Goal: Information Seeking & Learning: Find specific fact

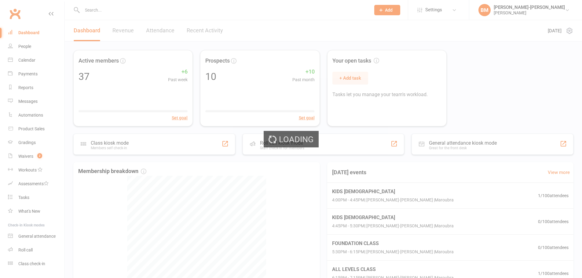
click at [27, 46] on div "Loading" at bounding box center [291, 139] width 582 height 278
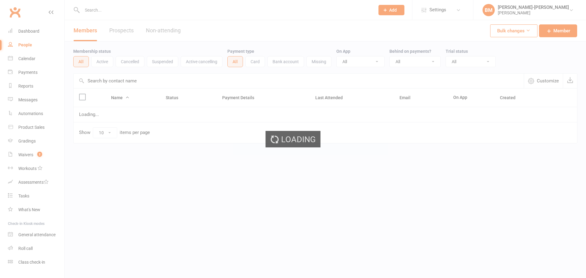
click at [135, 63] on div "Loading" at bounding box center [293, 139] width 586 height 278
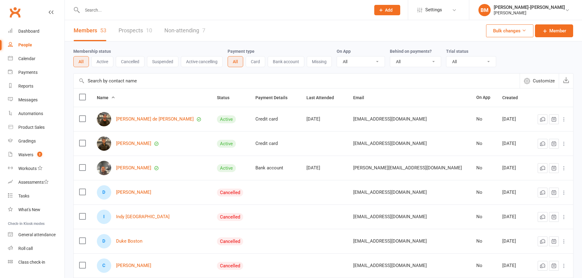
click at [132, 63] on button "Cancelled" at bounding box center [130, 61] width 29 height 11
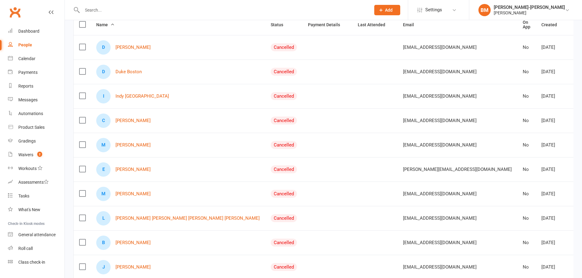
scroll to position [127, 0]
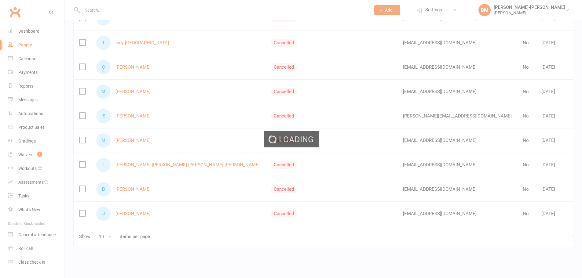
scroll to position [30, 0]
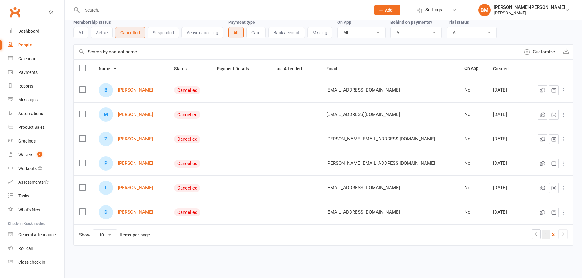
click at [547, 233] on link "1" at bounding box center [545, 234] width 7 height 9
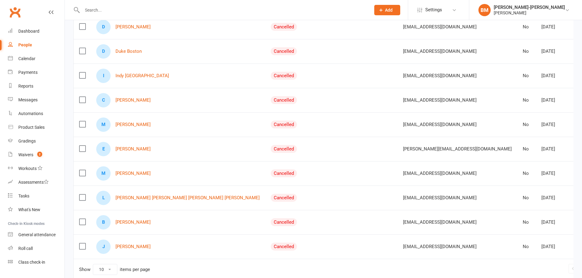
scroll to position [127, 0]
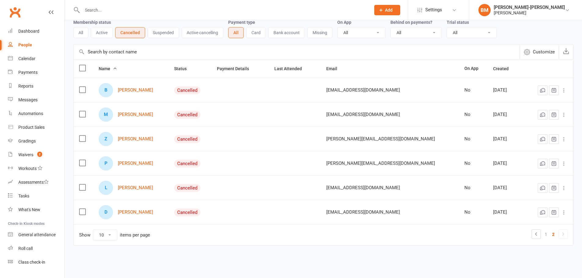
scroll to position [30, 0]
click at [541, 235] on ul "1 2" at bounding box center [549, 234] width 36 height 9
click at [538, 234] on icon at bounding box center [535, 233] width 7 height 7
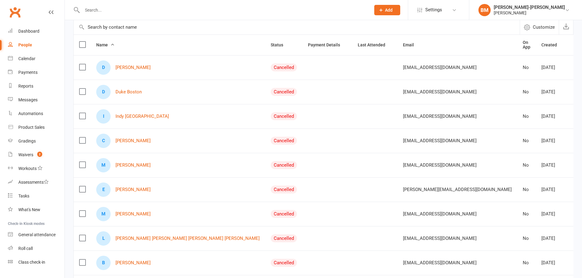
scroll to position [46, 0]
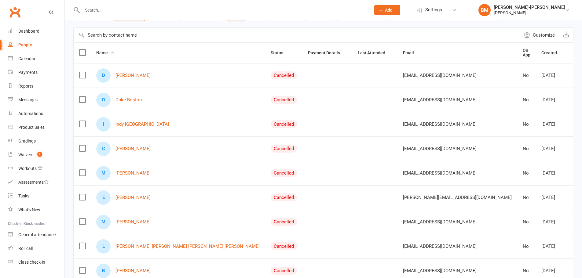
drag, startPoint x: 113, startPoint y: 172, endPoint x: 180, endPoint y: 175, distance: 66.9
click at [180, 175] on div "M Murilo Dos Santos" at bounding box center [177, 173] width 163 height 14
copy div "[PERSON_NAME]"
click at [447, 17] on li "Settings Membership Plans Event Templates Appointment Types Mobile App Website …" at bounding box center [438, 10] width 61 height 20
click at [442, 11] on span "Settings" at bounding box center [433, 10] width 17 height 14
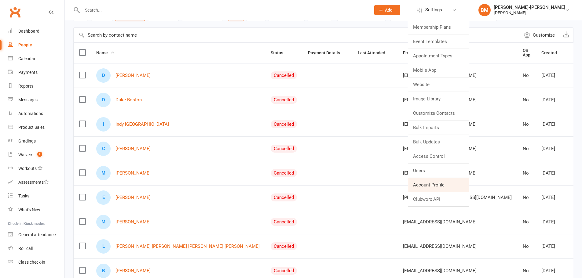
click at [453, 187] on link "Account Profile" at bounding box center [438, 185] width 61 height 14
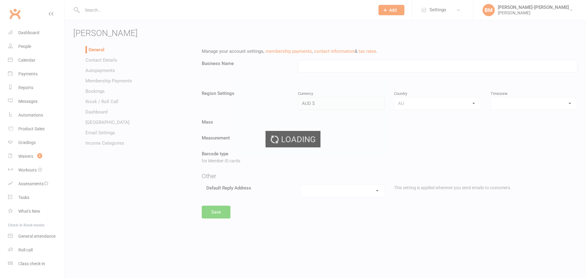
type input "Braddah Jiu Jitsu Maroubra"
select select "Australia/Sydney"
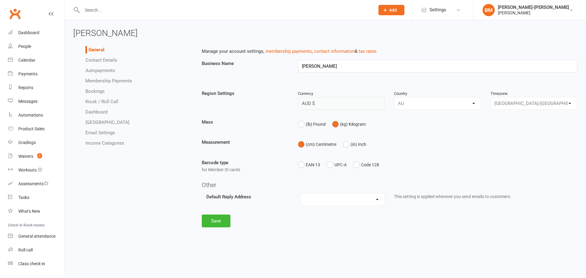
click at [111, 73] on link "Autopayments" at bounding box center [100, 70] width 30 height 5
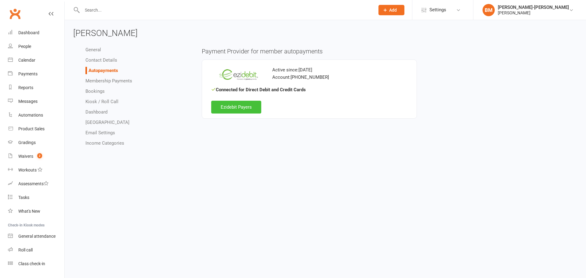
click at [243, 104] on link "Ezidebit Payers" at bounding box center [236, 107] width 50 height 13
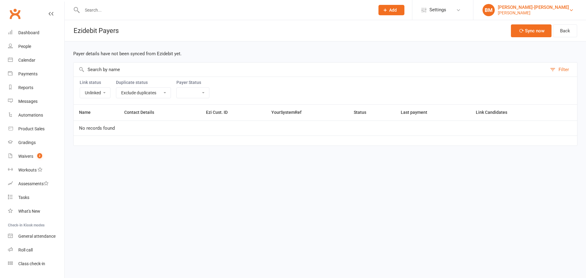
click at [529, 7] on div "Braddah Jiu-Jitsu Maroubra" at bounding box center [533, 7] width 71 height 5
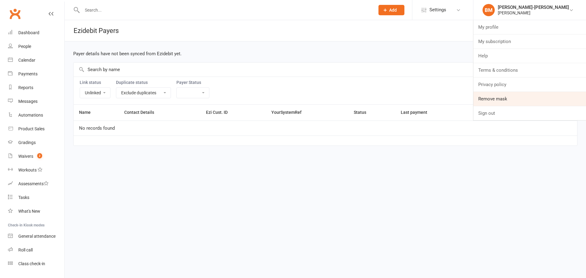
click at [507, 100] on link "Remove mask" at bounding box center [529, 99] width 113 height 14
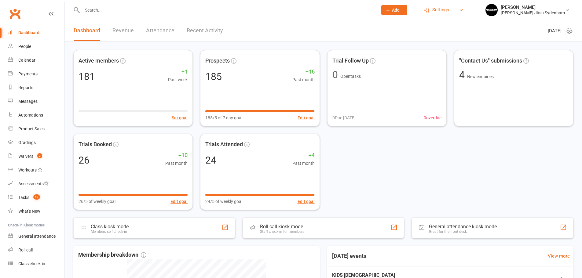
click at [449, 14] on span "Settings" at bounding box center [440, 10] width 17 height 14
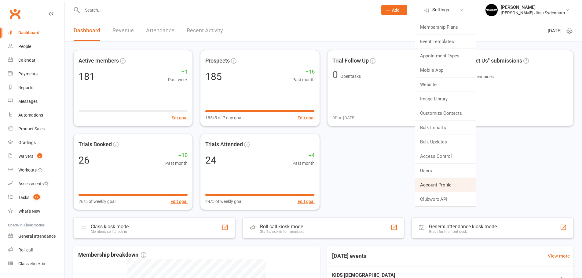
click at [452, 181] on link "Account Profile" at bounding box center [445, 185] width 61 height 14
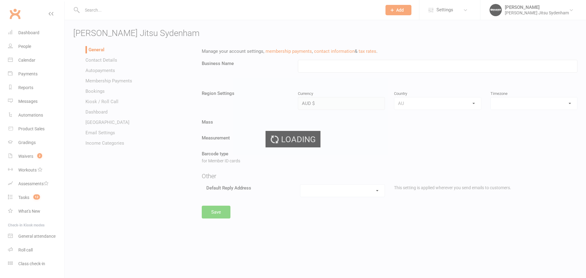
type input "[PERSON_NAME] Jitsu Sydenham"
select select "Australia/Sydney"
select select "info.sydenham@braddahjiujitsu.com.au"
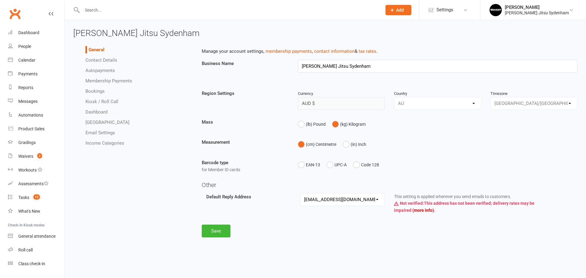
click at [129, 80] on link "Membership Payments" at bounding box center [108, 80] width 47 height 5
select select "expire_class_packs_on_booking_creation"
select select "allow_make_up_classes_for_expired_memberships_up_to_90d"
select select "reactivate_if_cancelled_yesterday_or_earlier"
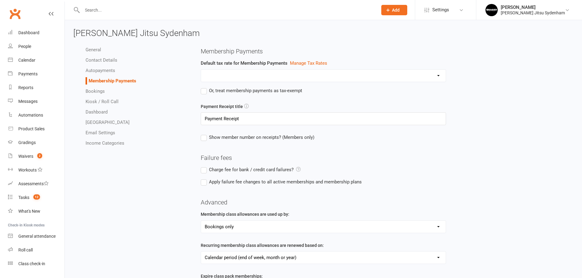
click at [99, 68] on link "Autopayments" at bounding box center [100, 70] width 30 height 5
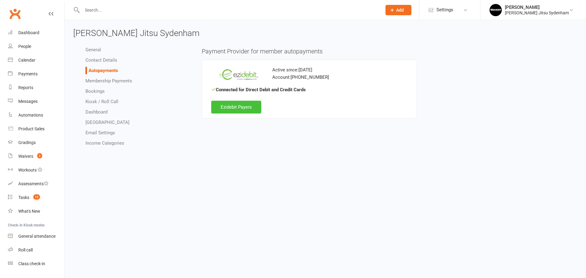
click at [249, 107] on link "Ezidebit Payers" at bounding box center [236, 107] width 50 height 13
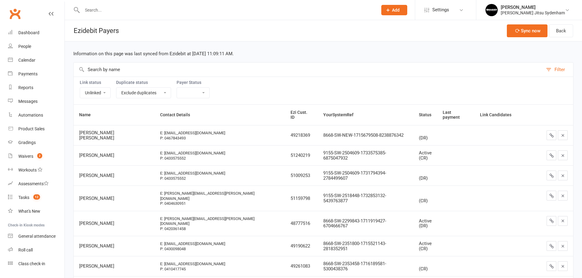
click at [98, 94] on select "Linked Unlinked" at bounding box center [95, 93] width 30 height 10
click at [100, 95] on select "Linked Unlinked" at bounding box center [95, 93] width 30 height 10
select select
click at [80, 88] on select "Linked Unlinked" at bounding box center [95, 93] width 30 height 10
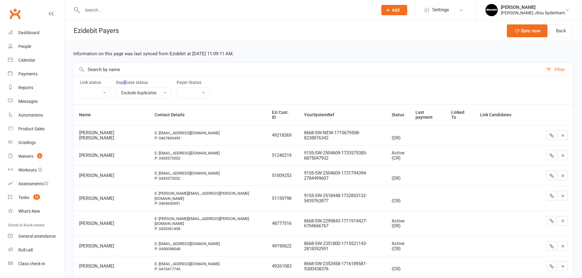
click at [140, 74] on div "Information on this page was last synced from Ezidebit at Feb 12, 2025 11:09:11…" at bounding box center [323, 216] width 517 height 348
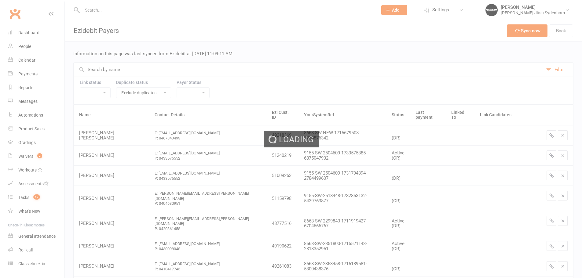
click at [144, 72] on div "Loading" at bounding box center [291, 139] width 582 height 278
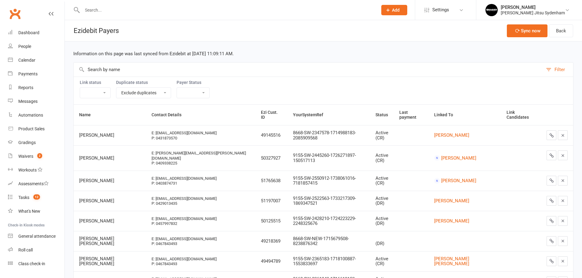
click at [169, 68] on input "text" at bounding box center [308, 70] width 469 height 14
paste input "Murilo dos Santos"
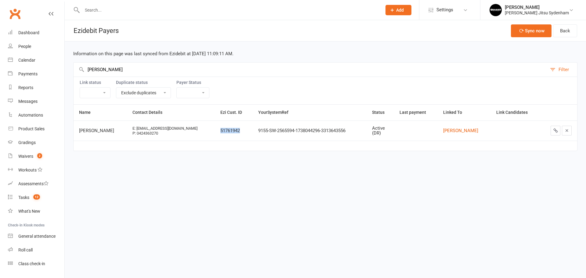
drag, startPoint x: 200, startPoint y: 129, endPoint x: 224, endPoint y: 129, distance: 24.1
click at [224, 129] on td "51761942" at bounding box center [234, 131] width 38 height 20
copy td "51761942"
drag, startPoint x: 150, startPoint y: 68, endPoint x: 41, endPoint y: 63, distance: 109.4
click at [41, 63] on ui-view "Prospect Member Non-attending contact Class / event Appointment Grading event T…" at bounding box center [293, 81] width 586 height 158
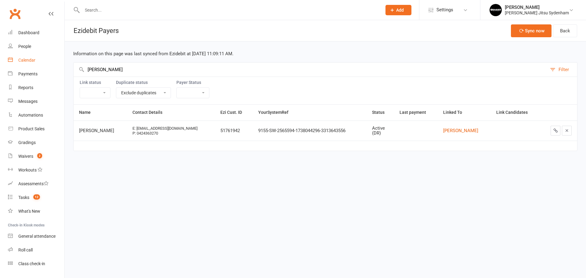
paste input "Dino Bouc"
type input "Dino Bouc"
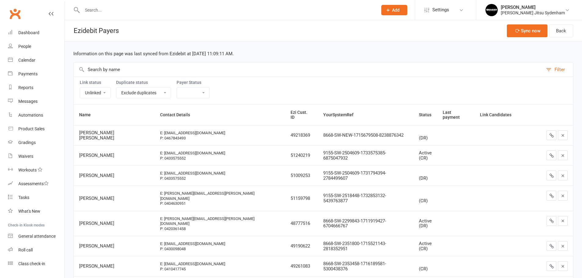
click at [132, 13] on input "text" at bounding box center [226, 10] width 293 height 9
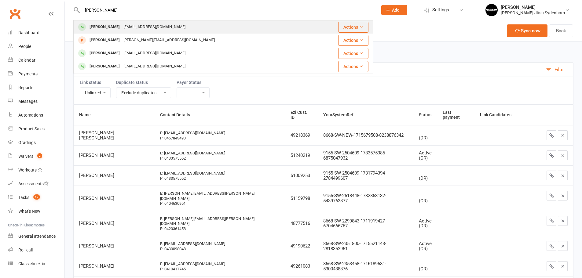
type input "[PERSON_NAME]"
click at [121, 29] on div "[EMAIL_ADDRESS][DOMAIN_NAME]" at bounding box center [154, 27] width 66 height 9
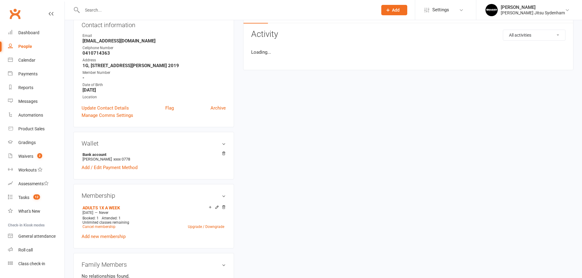
scroll to position [82, 0]
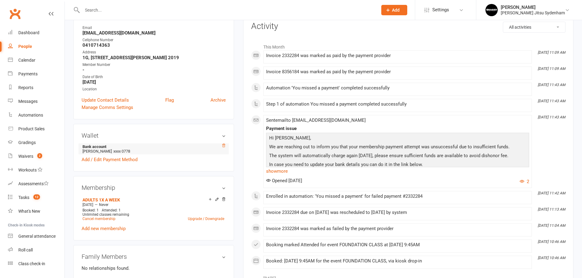
click at [224, 147] on icon at bounding box center [223, 145] width 3 height 3
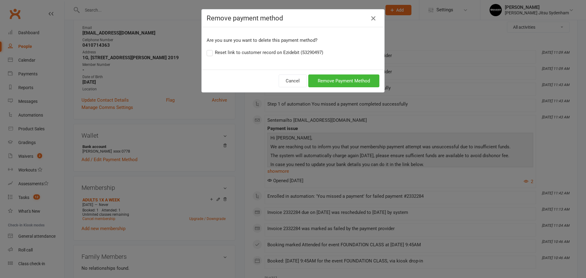
click at [372, 17] on icon "button" at bounding box center [373, 18] width 7 height 7
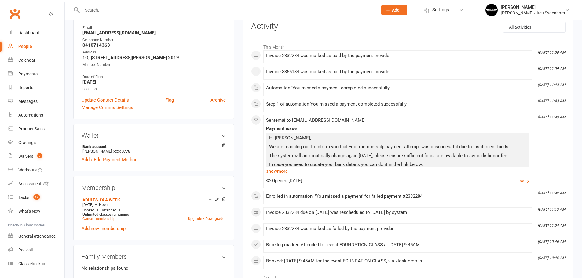
click at [185, 12] on input "text" at bounding box center [226, 10] width 293 height 9
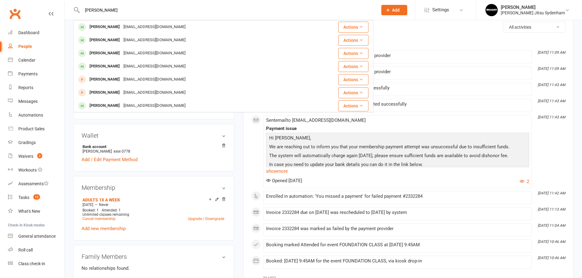
type input "clinton"
click at [142, 26] on div "Clintoncarleclc@gmail.com" at bounding box center [154, 27] width 66 height 9
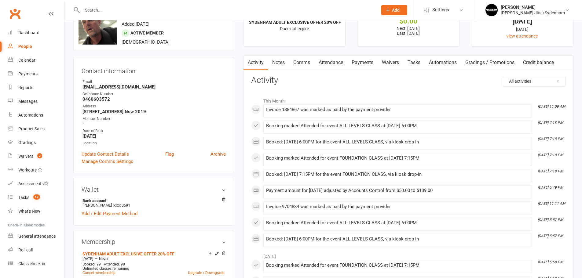
scroll to position [71, 0]
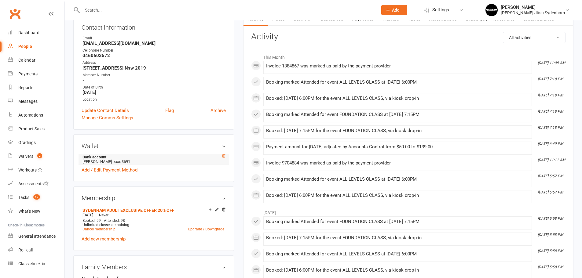
click at [222, 155] on icon at bounding box center [223, 155] width 3 height 3
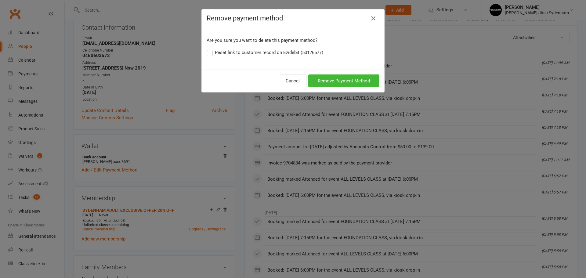
click at [372, 19] on icon "button" at bounding box center [373, 18] width 7 height 7
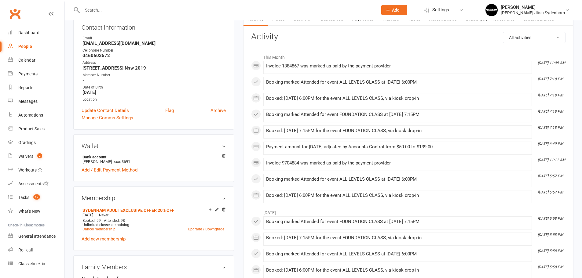
click at [257, 7] on input "text" at bounding box center [226, 10] width 293 height 9
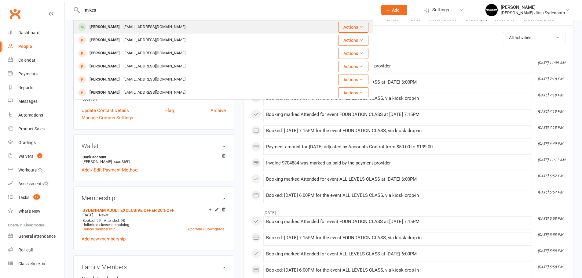
type input "mikes"
click at [163, 31] on div "[EMAIL_ADDRESS][DOMAIN_NAME]" at bounding box center [154, 27] width 66 height 9
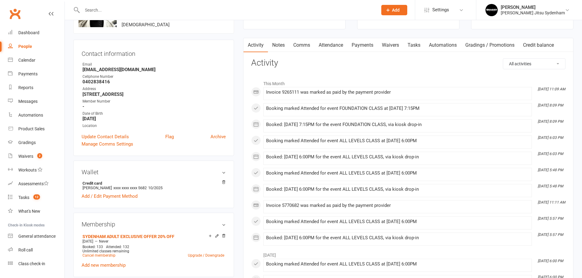
scroll to position [102, 0]
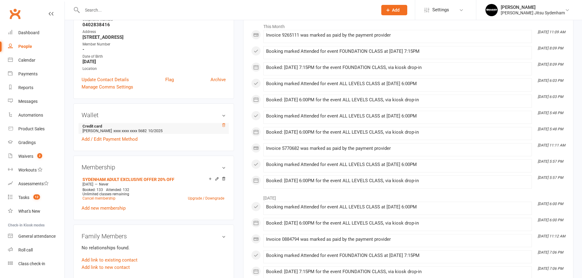
click at [223, 126] on icon at bounding box center [223, 125] width 4 height 4
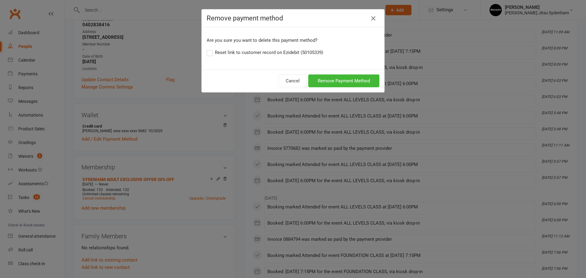
click at [371, 20] on icon "button" at bounding box center [373, 18] width 7 height 7
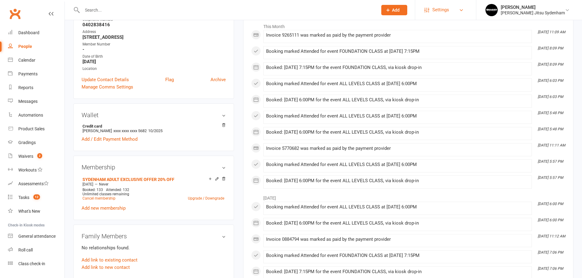
click at [441, 10] on link "Settings" at bounding box center [445, 10] width 42 height 14
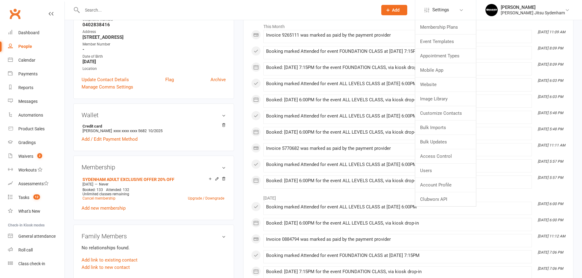
click at [312, 10] on input "text" at bounding box center [226, 10] width 293 height 9
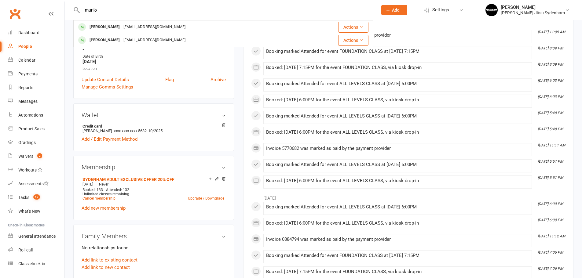
type input "murilo"
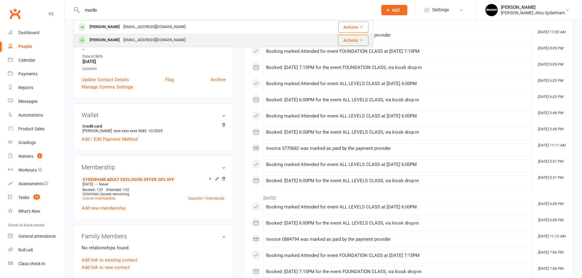
click at [127, 40] on div "mu.souza03@gmail.com" at bounding box center [154, 40] width 66 height 9
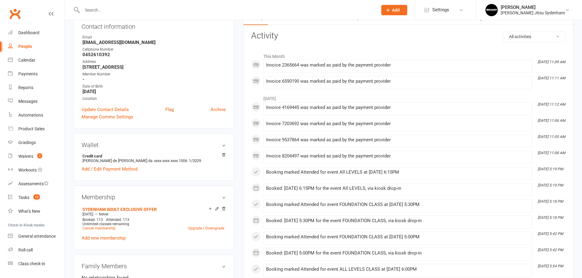
scroll to position [82, 0]
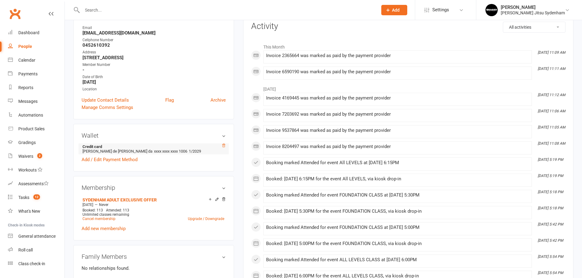
click at [224, 147] on icon at bounding box center [223, 145] width 4 height 4
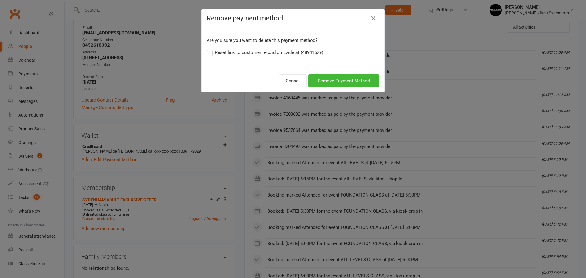
click at [371, 18] on icon "button" at bounding box center [373, 18] width 7 height 7
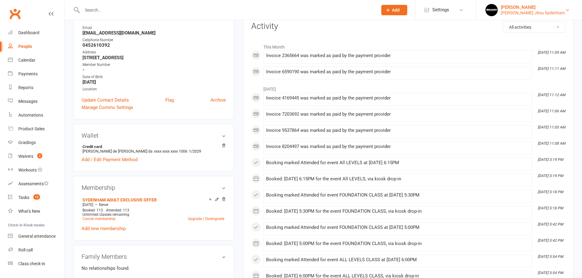
click at [523, 9] on div "Martin Melecchi" at bounding box center [532, 7] width 64 height 5
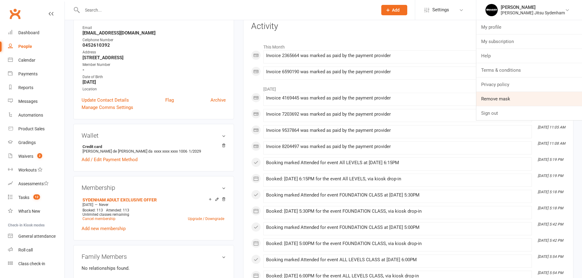
click at [505, 97] on link "Remove mask" at bounding box center [529, 99] width 106 height 14
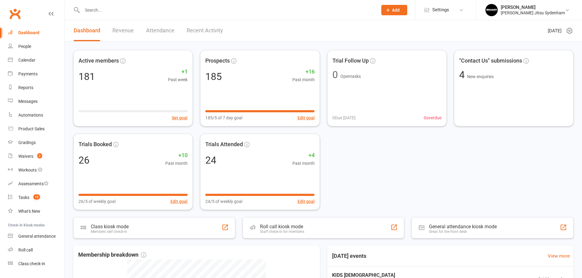
click at [168, 11] on input "text" at bounding box center [226, 10] width 293 height 9
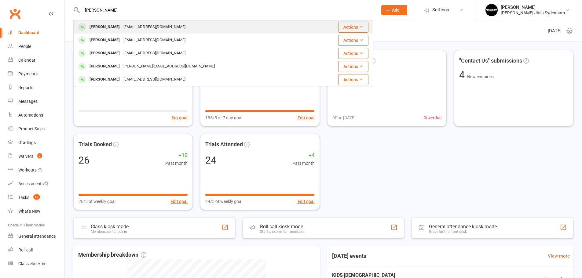
type input "dino bo"
click at [143, 25] on div "dino_booc@hotmail.com" at bounding box center [154, 27] width 66 height 9
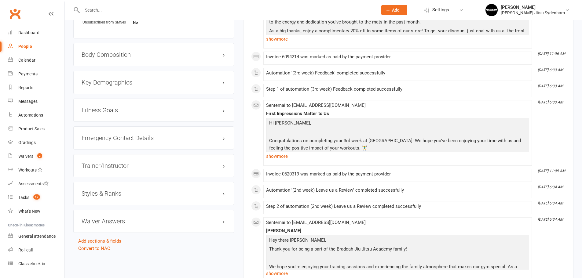
scroll to position [448, 0]
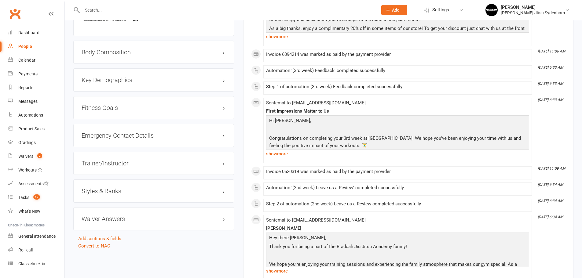
click at [159, 194] on h3 "Styles & Ranks" at bounding box center [154, 191] width 144 height 7
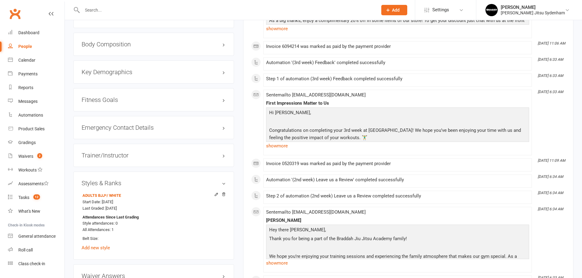
scroll to position [458, 0]
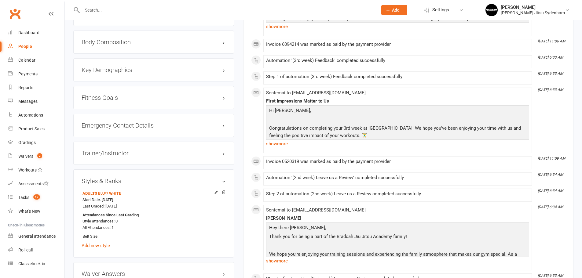
click at [233, 9] on input "text" at bounding box center [226, 10] width 293 height 9
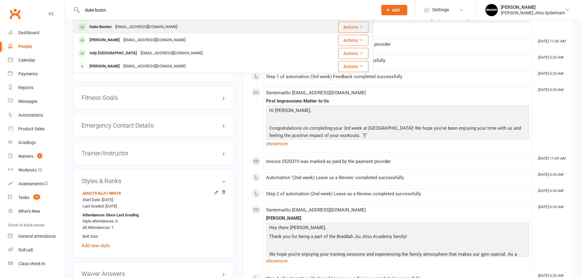
type input "duke bostn"
click at [118, 29] on div "lbonomini@hotmail.com" at bounding box center [146, 27] width 66 height 9
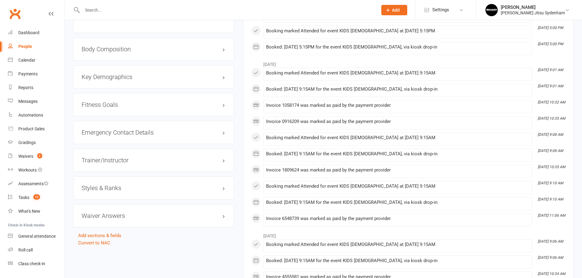
scroll to position [488, 0]
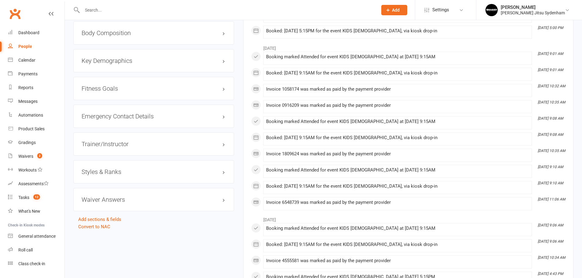
click at [148, 179] on div "Styles & Ranks" at bounding box center [153, 171] width 161 height 23
click at [156, 173] on h3 "Styles & Ranks" at bounding box center [154, 172] width 144 height 7
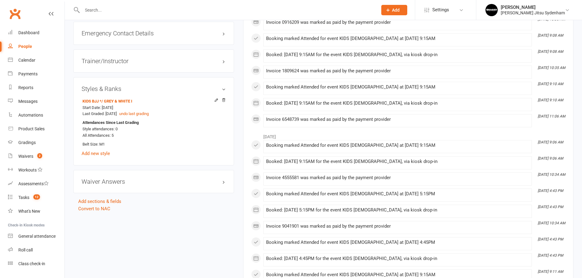
scroll to position [570, 0]
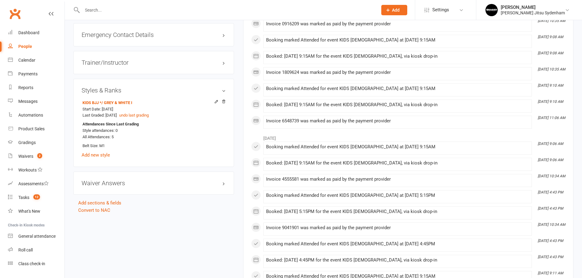
drag, startPoint x: 261, startPoint y: 3, endPoint x: 252, endPoint y: 8, distance: 10.9
click at [260, 3] on div at bounding box center [223, 10] width 300 height 20
click at [252, 8] on input "text" at bounding box center [226, 10] width 293 height 9
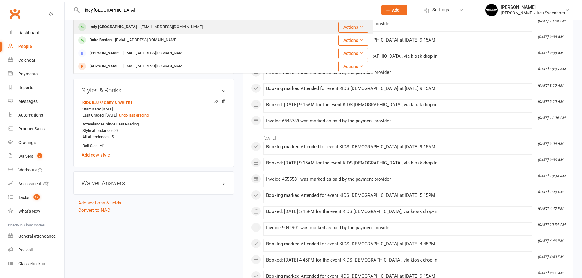
type input "indy boston"
click at [152, 28] on div "lbonomini@hotmail.com" at bounding box center [172, 27] width 66 height 9
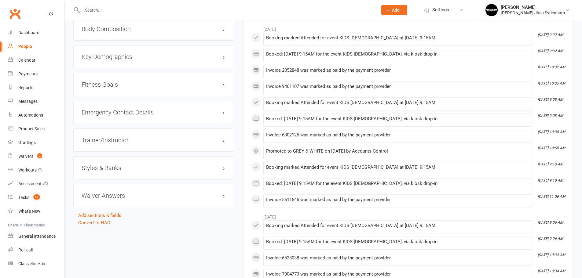
scroll to position [519, 0]
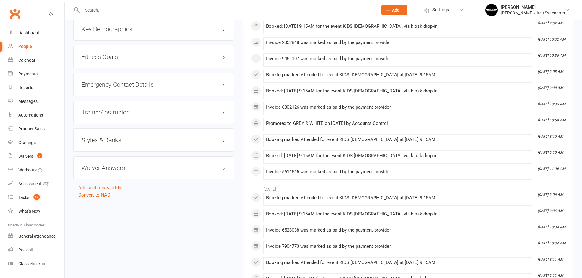
click at [137, 141] on h3 "Styles & Ranks" at bounding box center [154, 140] width 144 height 7
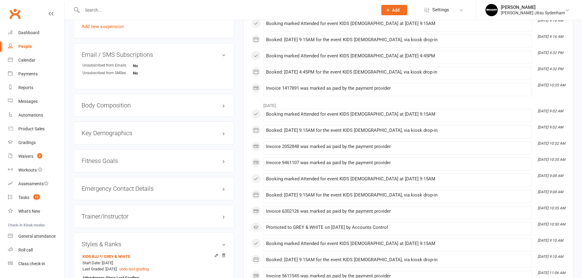
scroll to position [499, 0]
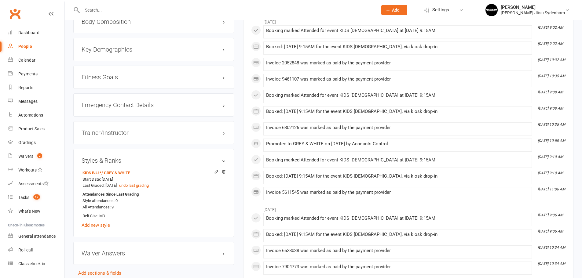
click at [217, 9] on input "text" at bounding box center [226, 10] width 293 height 9
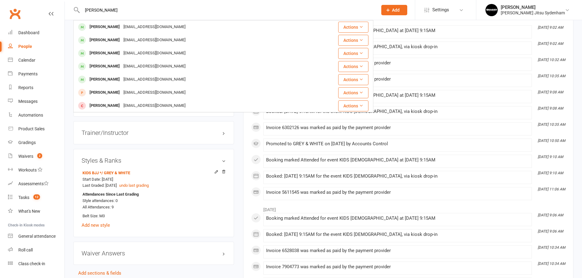
type input "clinton carl"
click at [151, 24] on div "Clintoncarleclc@gmail.com" at bounding box center [154, 27] width 66 height 9
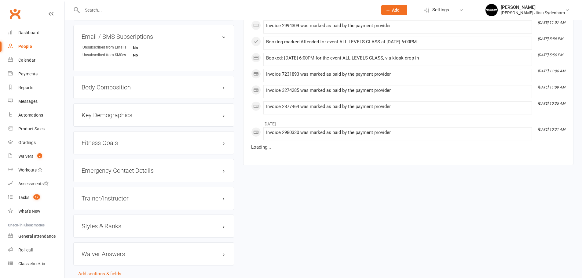
scroll to position [427, 0]
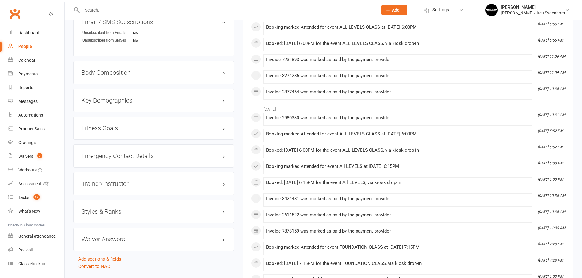
click at [125, 206] on div "Styles & Ranks" at bounding box center [153, 211] width 161 height 23
click at [121, 213] on h3 "Styles & Ranks" at bounding box center [154, 211] width 144 height 7
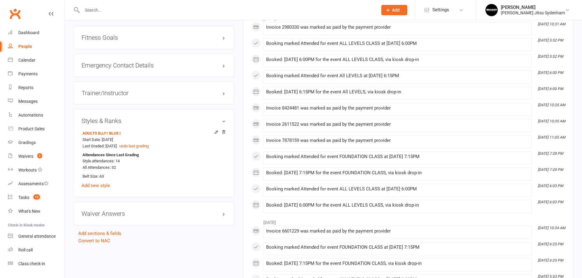
scroll to position [519, 0]
click at [223, 9] on input "text" at bounding box center [226, 10] width 293 height 9
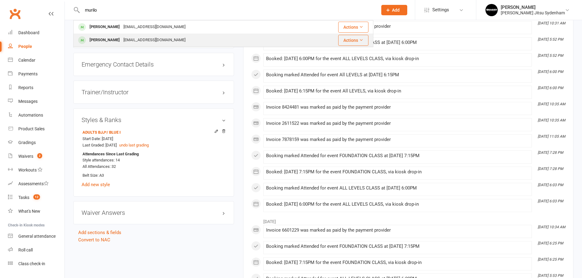
type input "murilo"
click at [143, 39] on div "mu.souza03@gmail.com" at bounding box center [154, 40] width 66 height 9
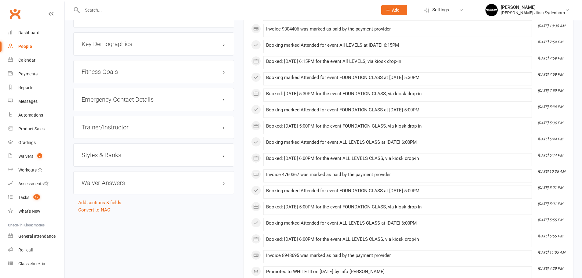
click at [172, 159] on div "Styles & Ranks" at bounding box center [153, 154] width 161 height 23
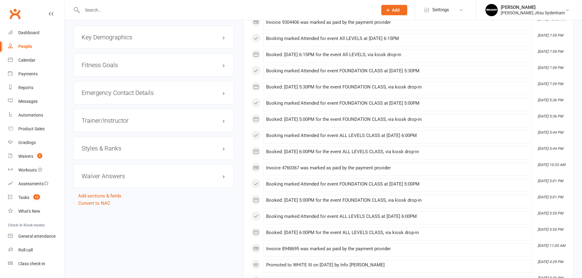
scroll to position [494, 0]
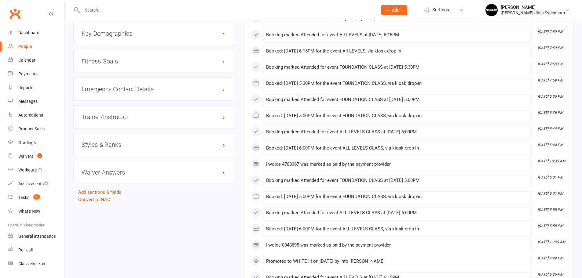
click at [210, 146] on h3 "Styles & Ranks" at bounding box center [154, 144] width 144 height 7
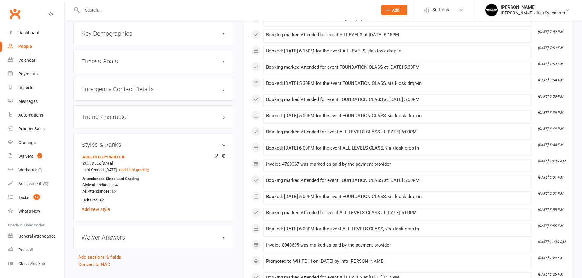
click at [365, 12] on input "text" at bounding box center [226, 10] width 293 height 9
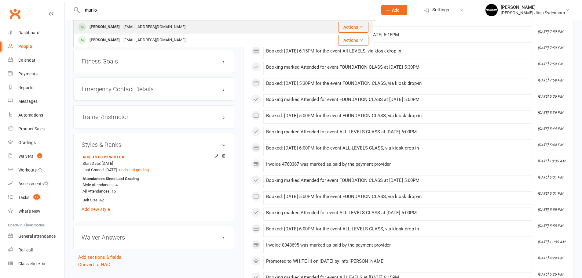
type input "murilo"
click at [162, 29] on div "muriloth@yahoo.com" at bounding box center [154, 27] width 66 height 9
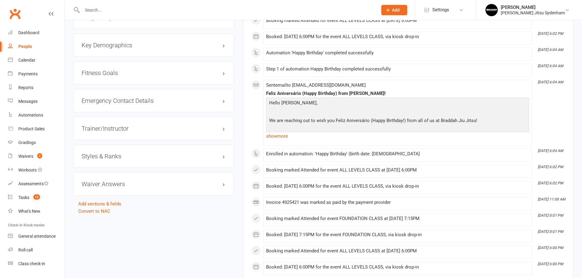
scroll to position [488, 0]
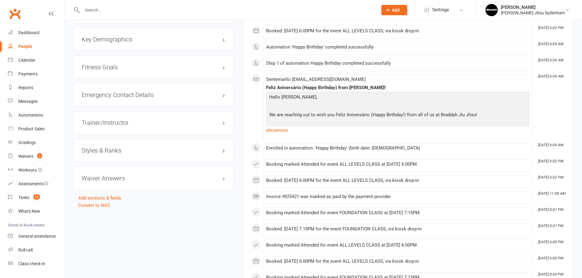
click at [129, 158] on div "Styles & Ranks" at bounding box center [153, 150] width 161 height 23
click at [140, 153] on h3 "Styles & Ranks" at bounding box center [154, 150] width 144 height 7
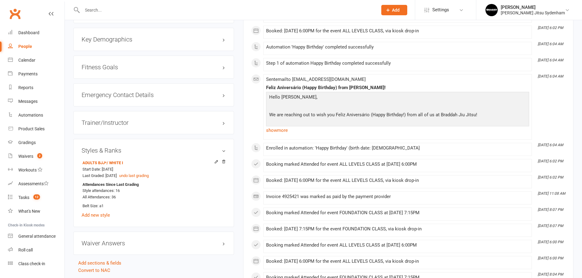
click at [211, 8] on input "text" at bounding box center [226, 10] width 293 height 9
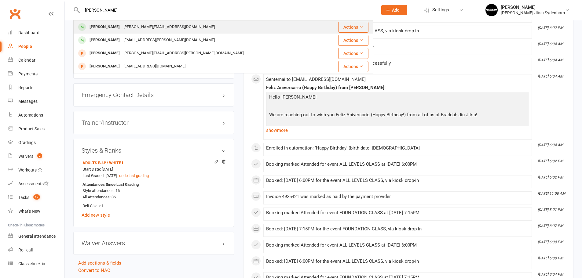
type input "elias"
click at [157, 30] on div "elias.hurstel@gmail.com" at bounding box center [168, 27] width 95 height 9
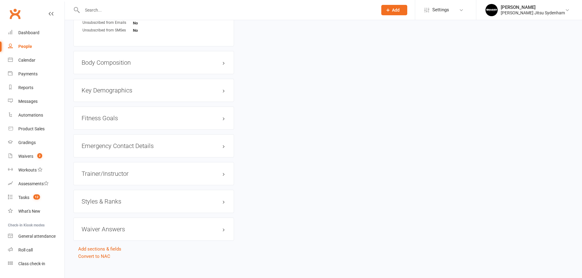
scroll to position [443, 0]
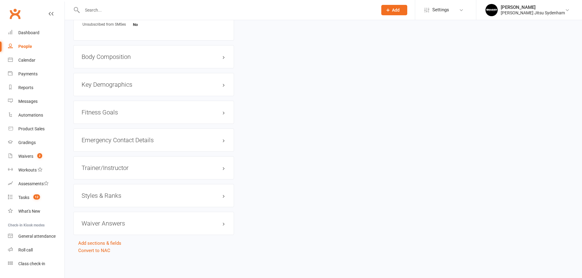
click at [114, 194] on h3 "Styles & Ranks" at bounding box center [154, 195] width 144 height 7
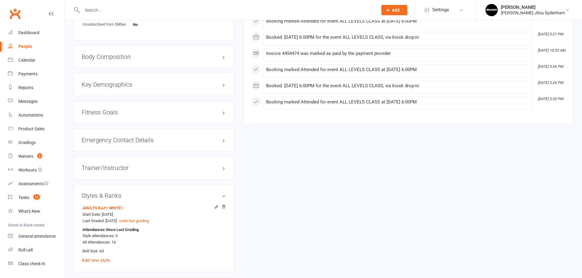
click at [254, 5] on div at bounding box center [223, 10] width 300 height 20
click at [252, 8] on input "text" at bounding box center [226, 10] width 293 height 9
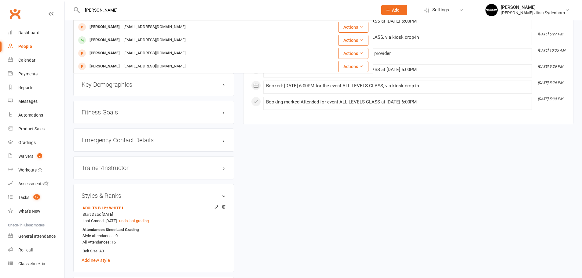
type input "mike"
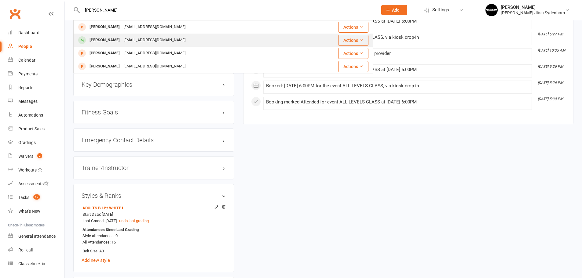
click at [143, 40] on div "lisgaris_1@hotmail.com" at bounding box center [154, 40] width 66 height 9
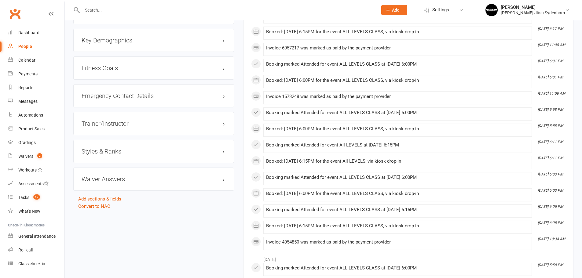
scroll to position [499, 0]
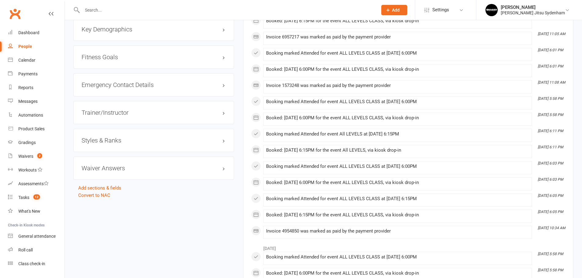
click at [167, 146] on div "Styles & Ranks" at bounding box center [153, 140] width 161 height 23
click at [114, 146] on div "Styles & Ranks" at bounding box center [153, 140] width 161 height 23
click at [119, 144] on div "Styles & Ranks" at bounding box center [153, 140] width 161 height 23
click at [121, 141] on h3 "Styles & Ranks" at bounding box center [154, 140] width 144 height 7
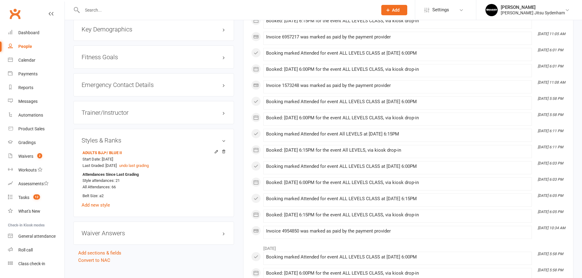
click at [324, 11] on input "text" at bounding box center [226, 10] width 293 height 9
click at [87, 9] on input "kuiz" at bounding box center [226, 10] width 293 height 9
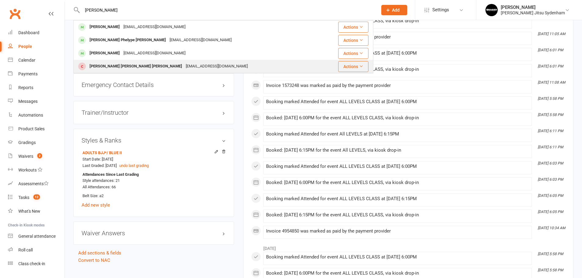
type input "luiz"
click at [124, 64] on div "Luiz Guilherme Oliveira De Souza Pinto" at bounding box center [136, 66] width 96 height 9
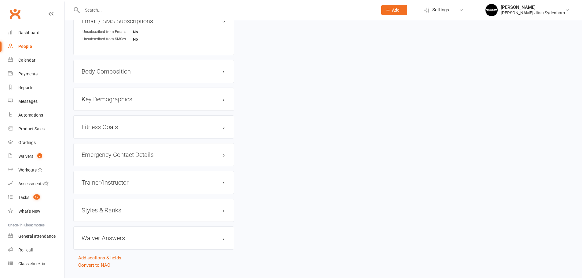
scroll to position [425, 0]
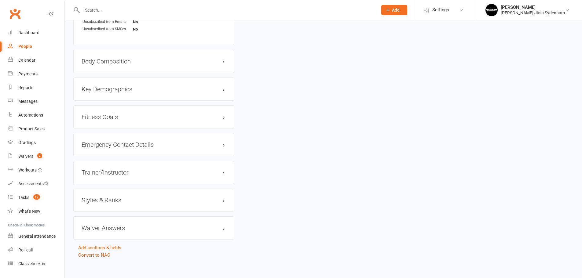
click at [104, 197] on h3 "Styles & Ranks" at bounding box center [154, 200] width 144 height 7
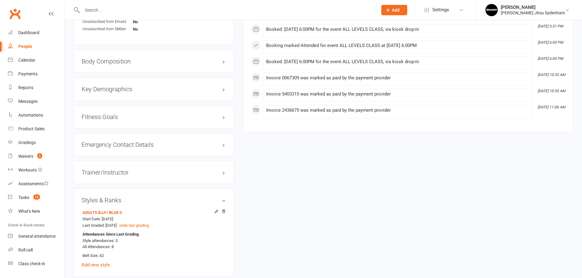
click at [289, 6] on input "text" at bounding box center [226, 10] width 293 height 9
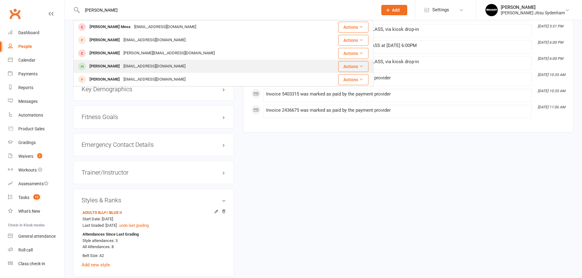
type input "bruno"
click at [133, 65] on div "brunnomarinoff@hotmail.com" at bounding box center [154, 66] width 66 height 9
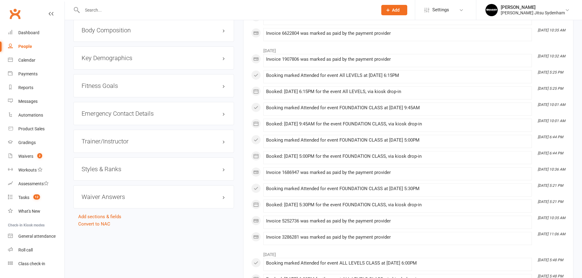
scroll to position [474, 0]
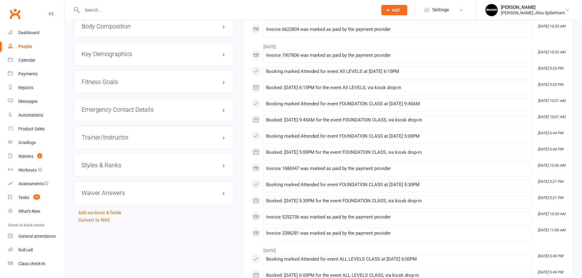
click at [124, 172] on div "Styles & Ranks" at bounding box center [153, 165] width 161 height 23
click at [135, 165] on h3 "Styles & Ranks" at bounding box center [154, 165] width 144 height 7
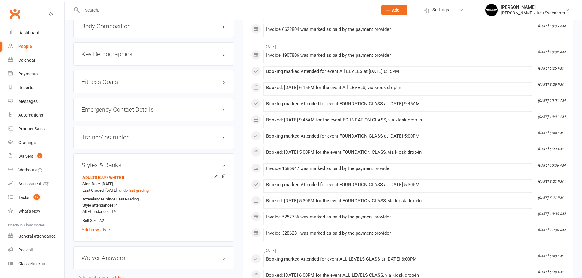
click at [322, 12] on input "text" at bounding box center [226, 10] width 293 height 9
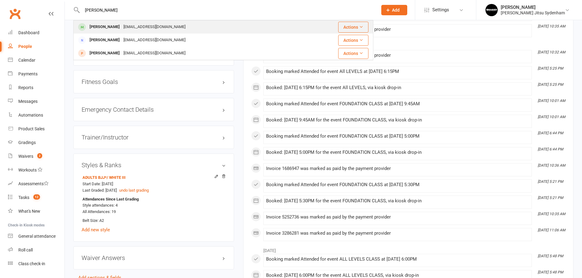
type input "jorge"
click at [148, 28] on div "jorgesurfskt@gmail.com" at bounding box center [154, 27] width 66 height 9
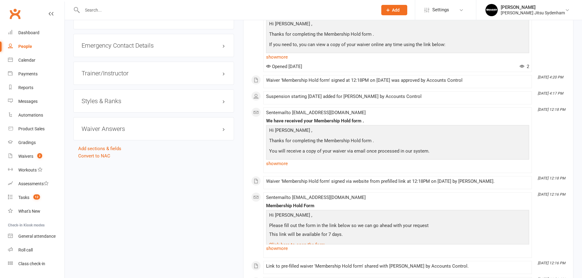
scroll to position [539, 0]
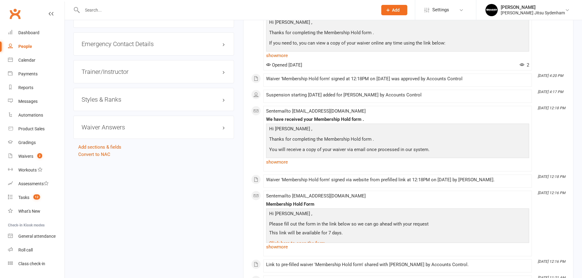
click at [154, 104] on div "Styles & Ranks" at bounding box center [153, 99] width 161 height 23
click at [167, 100] on h3 "Styles & Ranks" at bounding box center [154, 99] width 144 height 7
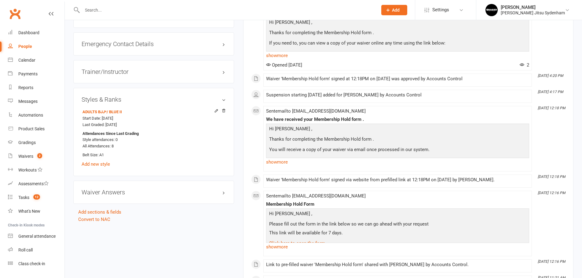
click at [282, 12] on input "text" at bounding box center [226, 10] width 293 height 9
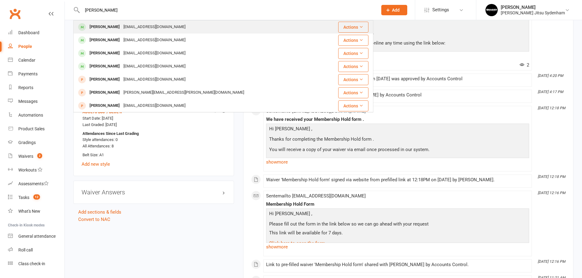
type input "ben nic"
click at [155, 28] on div "ben@sublimedevelopments.com.au" at bounding box center [154, 27] width 66 height 9
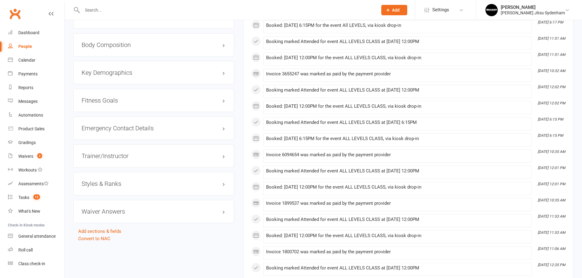
scroll to position [464, 0]
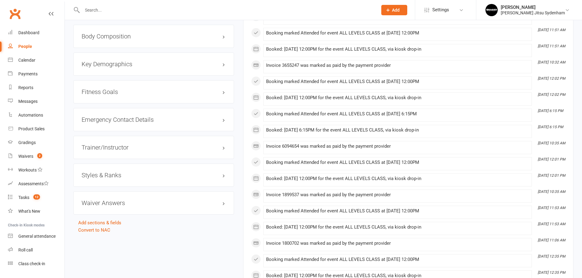
click at [156, 193] on div "Waiver Answers edit" at bounding box center [153, 202] width 161 height 23
click at [163, 175] on h3 "Styles & Ranks" at bounding box center [154, 175] width 144 height 7
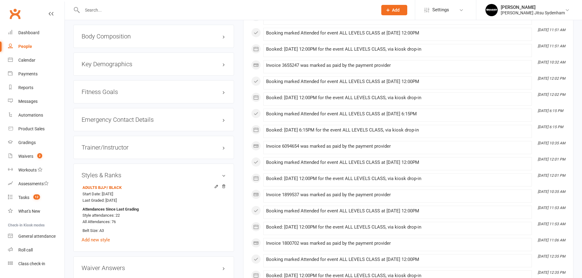
click at [227, 13] on input "text" at bounding box center [226, 10] width 293 height 9
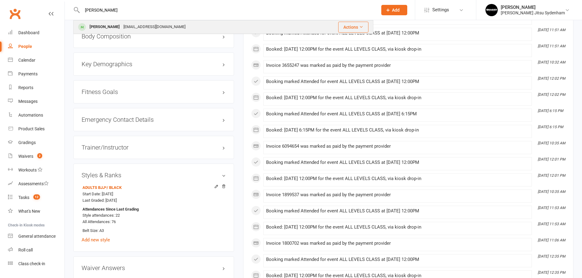
type input "pillon"
click at [106, 28] on div "Michael Pillon" at bounding box center [105, 27] width 34 height 9
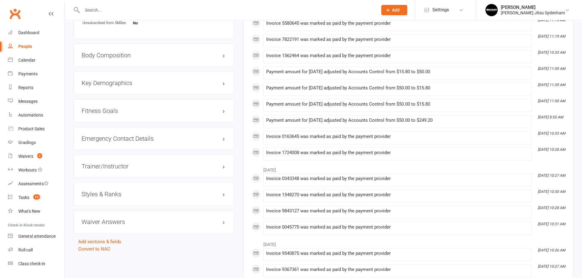
scroll to position [448, 0]
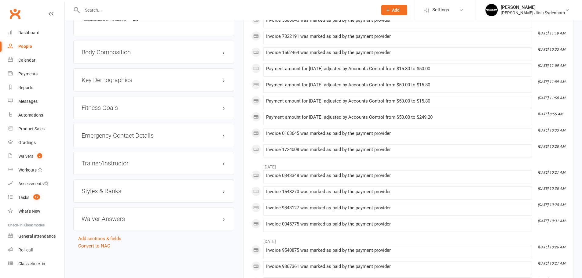
click at [125, 194] on h3 "Styles & Ranks" at bounding box center [154, 191] width 144 height 7
click at [231, 8] on input "text" at bounding box center [226, 10] width 293 height 9
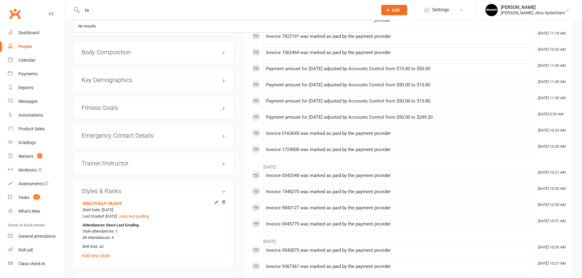
type input "t"
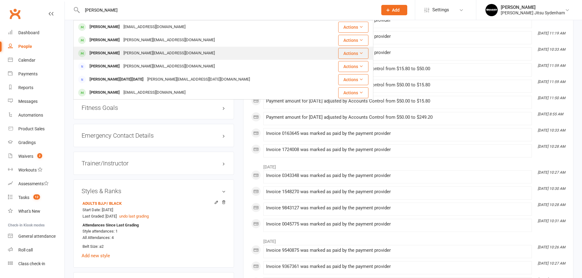
type input "ramos"
click at [121, 56] on div "megan@ramosbricklaying.com.au" at bounding box center [168, 53] width 95 height 9
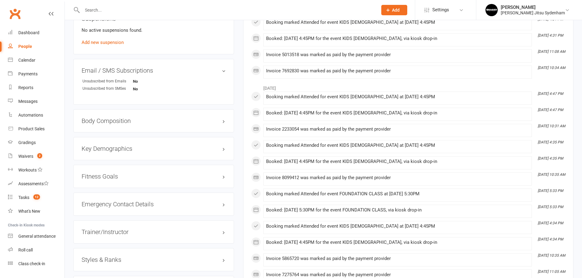
scroll to position [468, 0]
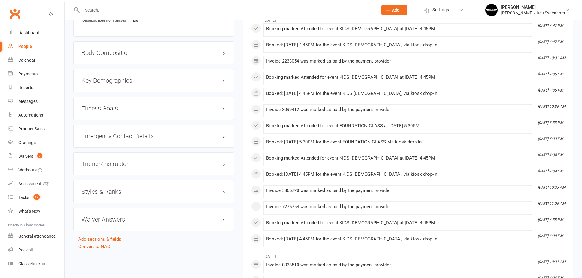
click at [116, 190] on h3 "Styles & Ranks" at bounding box center [154, 191] width 144 height 7
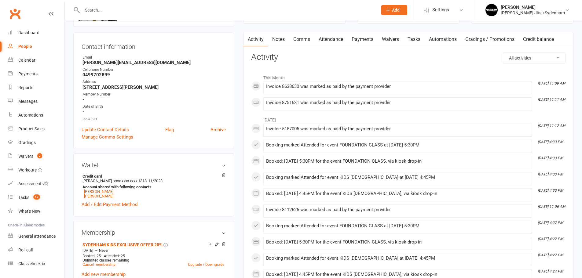
scroll to position [0, 0]
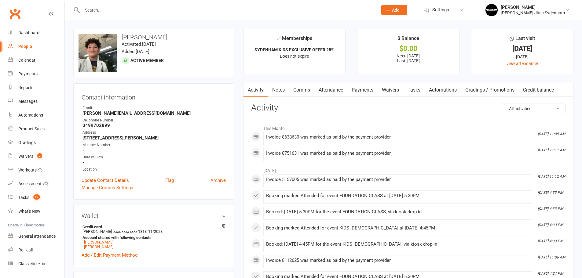
click at [269, 13] on input "text" at bounding box center [226, 10] width 293 height 9
click at [294, 9] on input "text" at bounding box center [226, 10] width 293 height 9
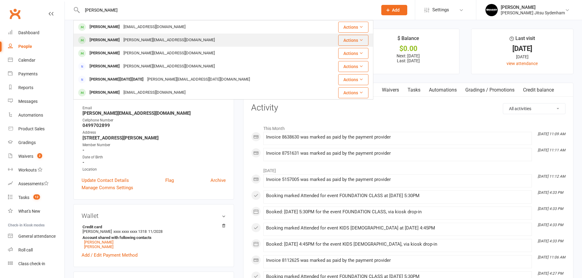
type input "ramos"
click at [178, 34] on div "Zephyr Ramos megan@ramosbricklaying.com.au" at bounding box center [199, 40] width 250 height 13
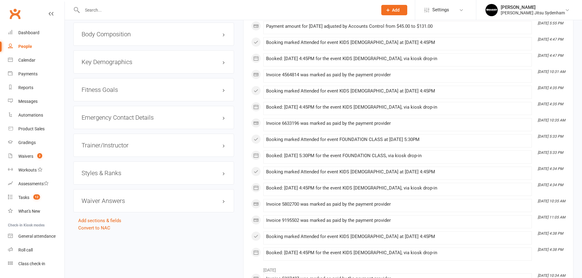
scroll to position [509, 0]
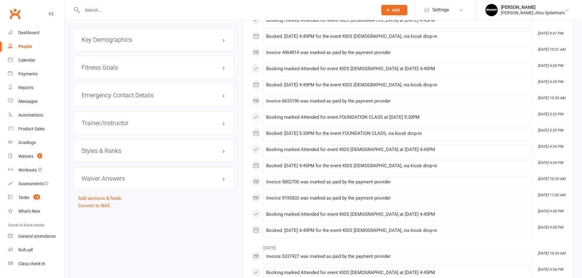
click at [148, 155] on div "Styles & Ranks" at bounding box center [153, 150] width 161 height 23
click at [154, 153] on h3 "Styles & Ranks" at bounding box center [154, 150] width 144 height 7
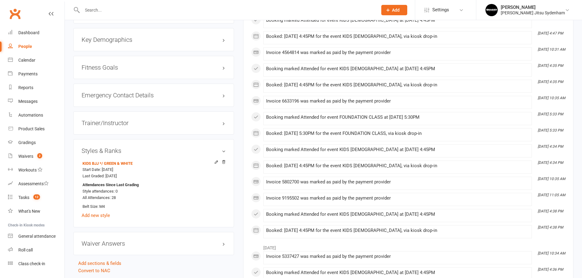
click at [308, 10] on input "text" at bounding box center [226, 10] width 293 height 9
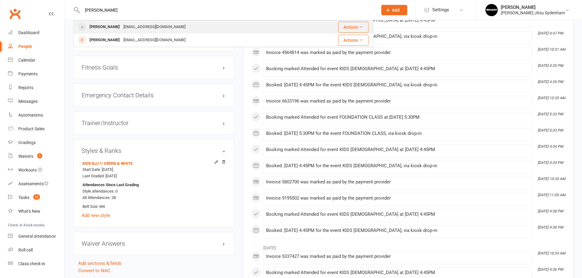
type input "luan"
click at [127, 28] on div "luan.salazar18@gmail.com" at bounding box center [154, 27] width 66 height 9
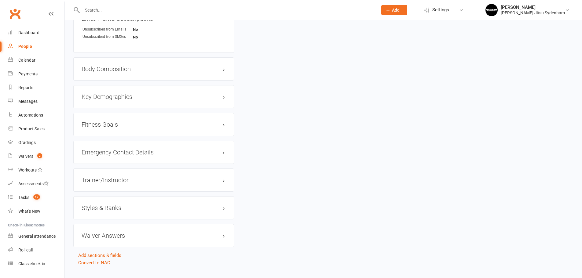
scroll to position [446, 0]
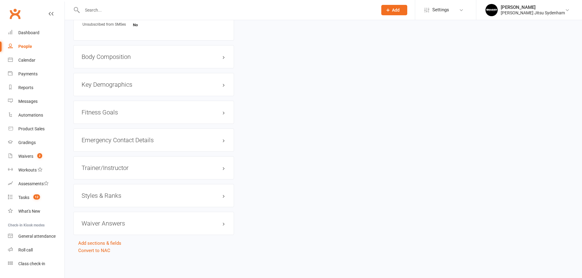
click at [129, 199] on h3 "Styles & Ranks" at bounding box center [154, 195] width 144 height 7
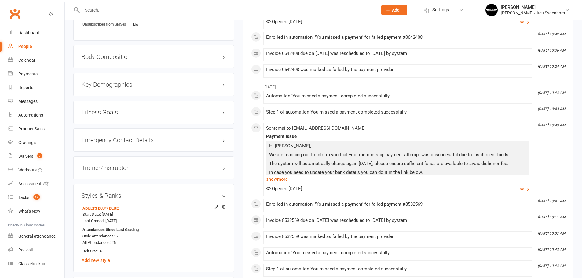
click at [185, 4] on div at bounding box center [223, 10] width 300 height 20
click at [185, 9] on input "text" at bounding box center [226, 10] width 293 height 9
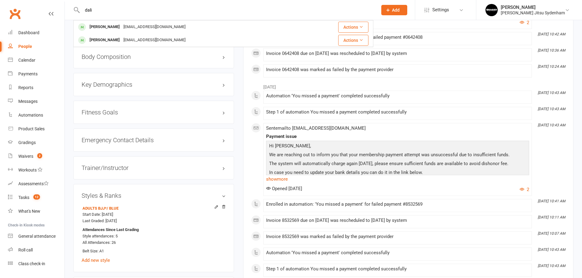
type input "dali"
click at [147, 26] on div "dalistrbac@hotmail.com" at bounding box center [154, 27] width 66 height 9
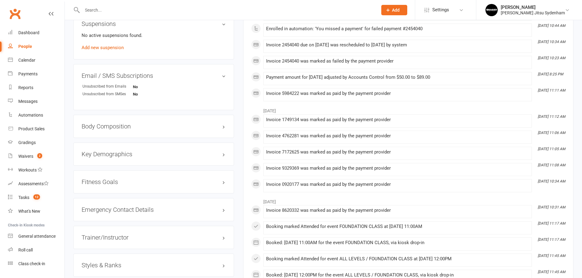
scroll to position [448, 0]
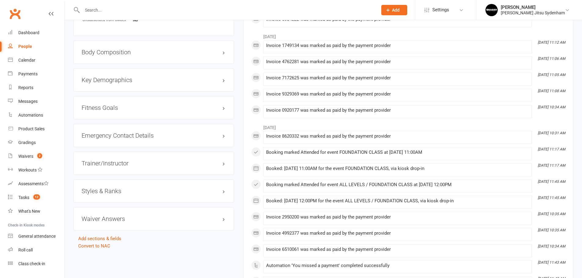
click at [110, 191] on h3 "Styles & Ranks" at bounding box center [154, 191] width 144 height 7
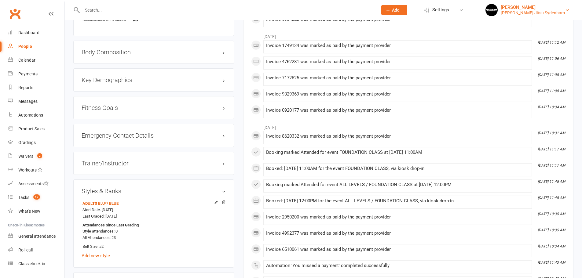
click at [515, 6] on div "Martin Melecchi" at bounding box center [532, 7] width 64 height 5
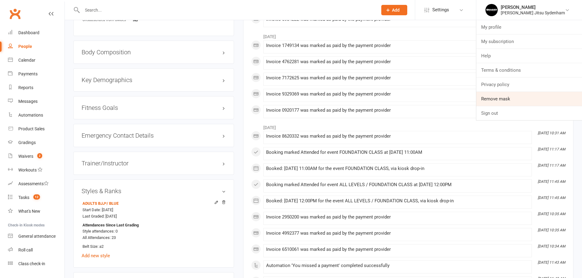
click at [507, 100] on link "Remove mask" at bounding box center [529, 99] width 106 height 14
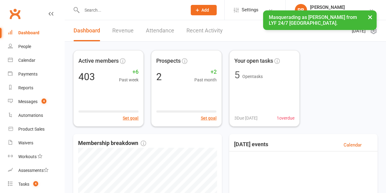
click at [118, 12] on input "text" at bounding box center [131, 10] width 103 height 9
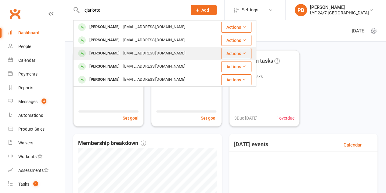
type input "cjarlotte"
click at [104, 54] on div "[PERSON_NAME]" at bounding box center [105, 53] width 34 height 9
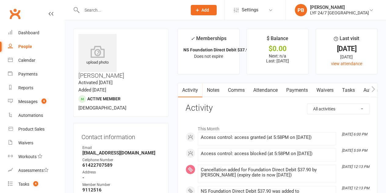
click at [367, 89] on link "Automations" at bounding box center [377, 90] width 36 height 14
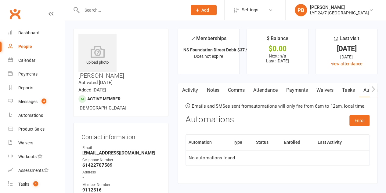
click at [373, 89] on icon "button" at bounding box center [374, 89] width 4 height 6
click at [327, 89] on link "Access Control" at bounding box center [317, 90] width 41 height 14
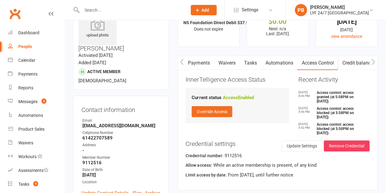
scroll to position [27, 0]
drag, startPoint x: 223, startPoint y: 154, endPoint x: 245, endPoint y: 155, distance: 22.0
click at [245, 155] on div "Credential number: 9112516" at bounding box center [278, 155] width 184 height 9
copy div "9112516"
click at [173, 8] on input "text" at bounding box center [131, 10] width 103 height 9
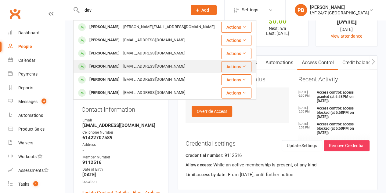
type input "dav"
click at [113, 63] on div "[PERSON_NAME]" at bounding box center [105, 66] width 34 height 9
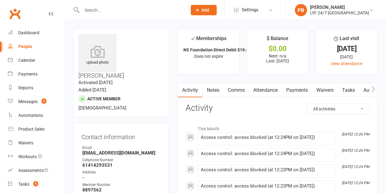
click at [373, 88] on icon "button" at bounding box center [374, 89] width 4 height 6
click at [356, 89] on link "Access Control" at bounding box center [370, 90] width 41 height 14
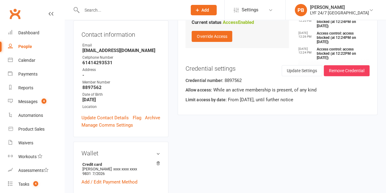
scroll to position [118, 0]
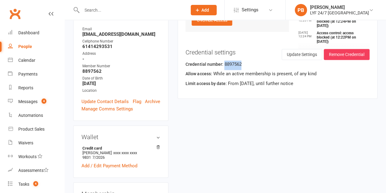
drag, startPoint x: 223, startPoint y: 63, endPoint x: 260, endPoint y: 65, distance: 37.6
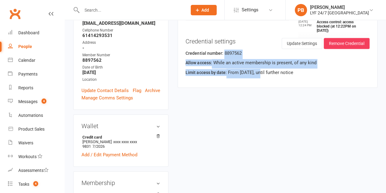
scroll to position [121, 0]
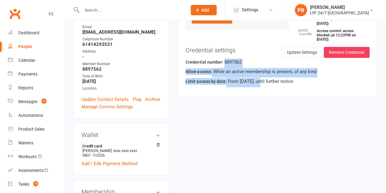
click at [256, 63] on div "Credential number: 8897562" at bounding box center [278, 62] width 184 height 9
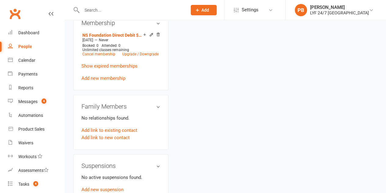
drag, startPoint x: 223, startPoint y: 61, endPoint x: 230, endPoint y: 61, distance: 7.9
click at [230, 61] on div "upload photo [PERSON_NAME] Activated [DATE] Added [DATE] Active member [DEMOGRA…" at bounding box center [226, 81] width 314 height 682
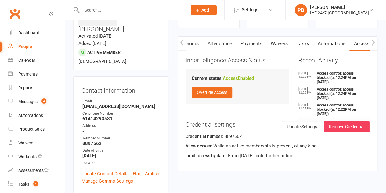
scroll to position [41, 0]
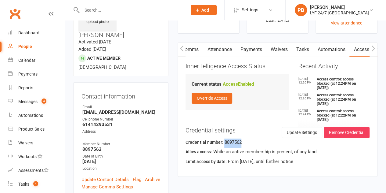
drag, startPoint x: 223, startPoint y: 140, endPoint x: 240, endPoint y: 140, distance: 17.4
click at [240, 140] on div "Credential number: 8897562" at bounding box center [278, 142] width 184 height 9
copy div "8897562"
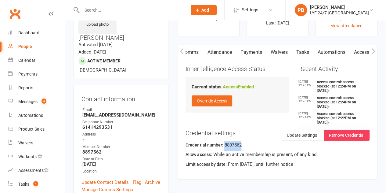
scroll to position [38, 0]
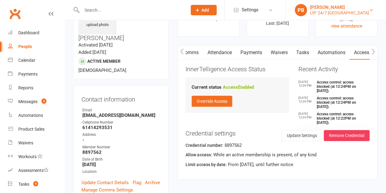
click at [328, 13] on div "LYF 24/7 [GEOGRAPHIC_DATA]" at bounding box center [339, 12] width 59 height 5
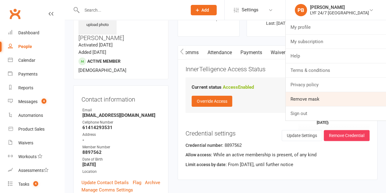
click at [324, 97] on link "Remove mask" at bounding box center [336, 99] width 100 height 14
